Goal: Task Accomplishment & Management: Manage account settings

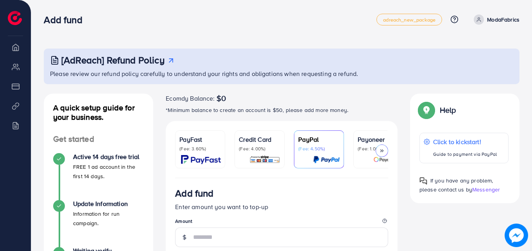
click at [246, 140] on p "Credit Card" at bounding box center [259, 139] width 41 height 9
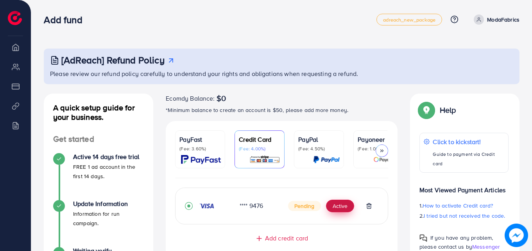
click at [338, 206] on button "Active" at bounding box center [340, 206] width 28 height 13
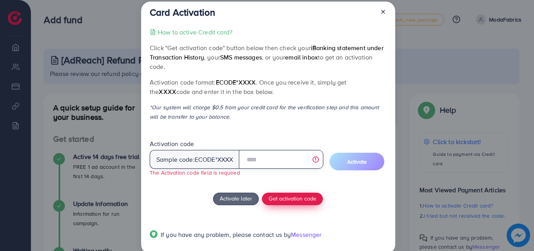
scroll to position [10, 0]
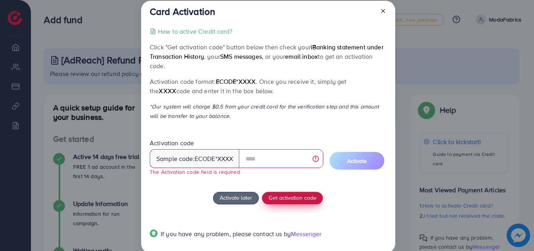
click at [280, 197] on span "Get activation code" at bounding box center [293, 197] width 48 height 8
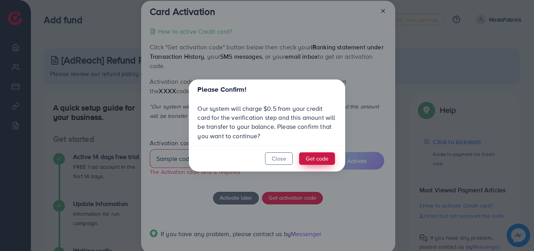
click at [306, 161] on button "Get code" at bounding box center [317, 158] width 36 height 13
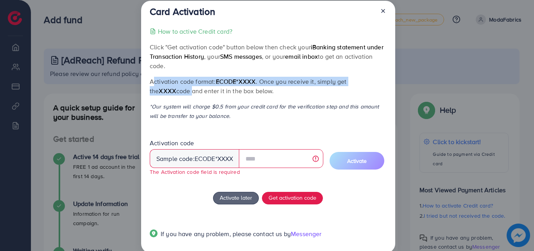
drag, startPoint x: 148, startPoint y: 79, endPoint x: 162, endPoint y: 89, distance: 16.8
click at [162, 89] on div "Card Activation How to active Credit card? Click "Get activation code" button b…" at bounding box center [268, 127] width 254 height 252
copy p "Activation code format: ecode*XXXX . Once you receive it, simply get the XXXX c…"
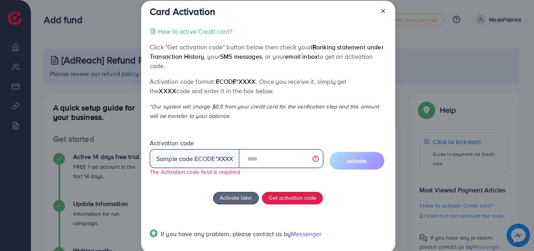
click at [274, 159] on input "text" at bounding box center [281, 158] width 84 height 19
paste input "****"
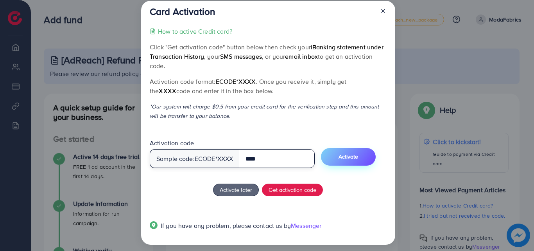
type input "****"
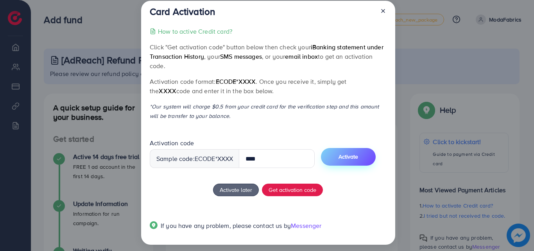
click at [365, 162] on button "Activate" at bounding box center [348, 157] width 55 height 18
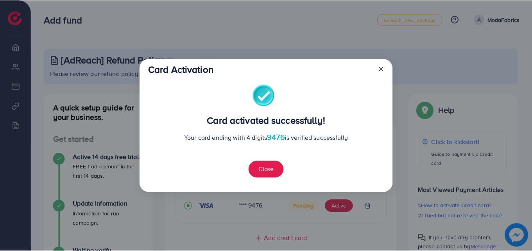
scroll to position [214, 0]
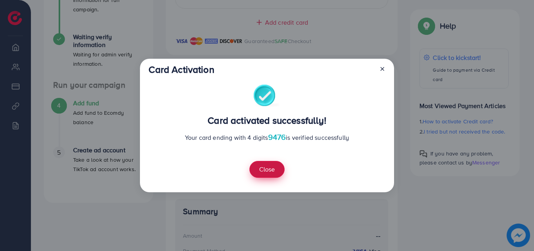
click at [270, 169] on button "Close" at bounding box center [267, 169] width 35 height 17
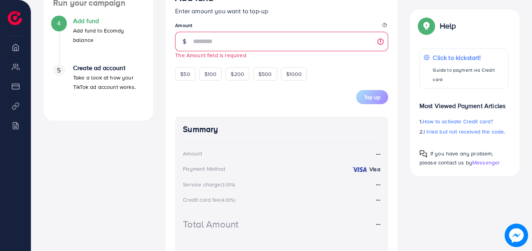
scroll to position [296, 0]
click at [182, 80] on div "$50" at bounding box center [185, 73] width 20 height 13
type input "**"
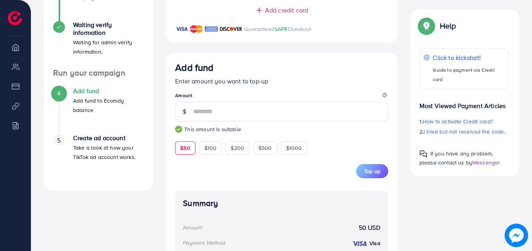
scroll to position [226, 0]
click at [379, 172] on span "Top up" at bounding box center [372, 171] width 16 height 8
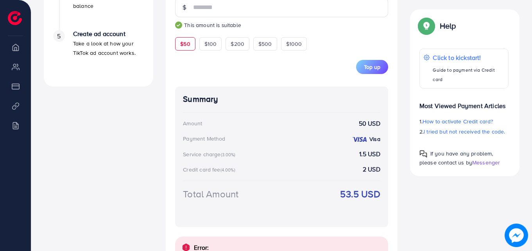
scroll to position [329, 0]
click at [367, 70] on span "Top up" at bounding box center [372, 68] width 16 height 8
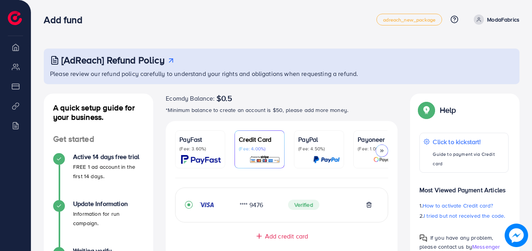
scroll to position [354, 0]
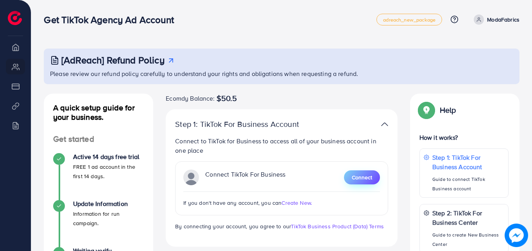
click at [354, 178] on span "Connect" at bounding box center [362, 177] width 20 height 8
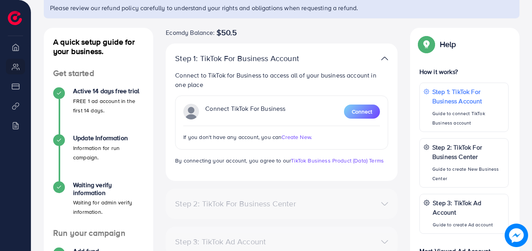
scroll to position [65, 0]
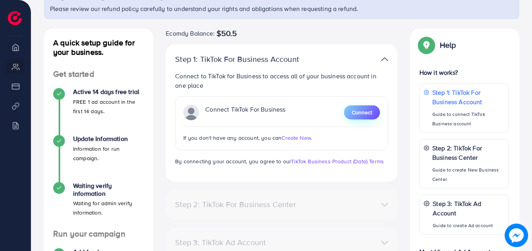
click at [367, 114] on span "Connect" at bounding box center [362, 112] width 20 height 8
click at [355, 106] on button "Connect" at bounding box center [362, 112] width 36 height 14
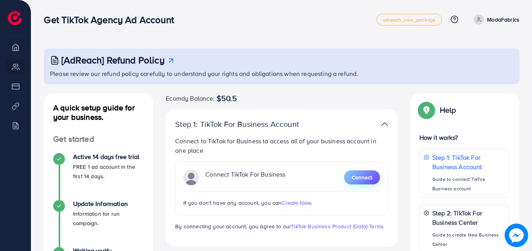
drag, startPoint x: 354, startPoint y: 164, endPoint x: 354, endPoint y: 171, distance: 7.0
click at [354, 171] on div "Connect TikTok For Business Connect If you don't have any account, you can Crea…" at bounding box center [281, 188] width 213 height 54
click at [354, 174] on span "Connect" at bounding box center [362, 177] width 20 height 8
